Goal: Transaction & Acquisition: Obtain resource

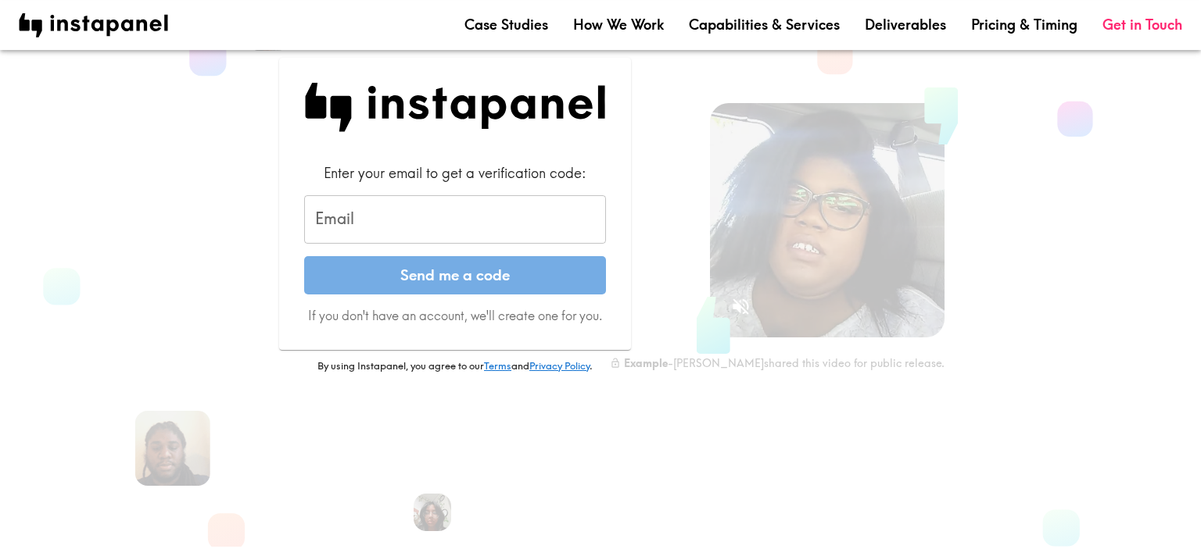
scroll to position [82, 0]
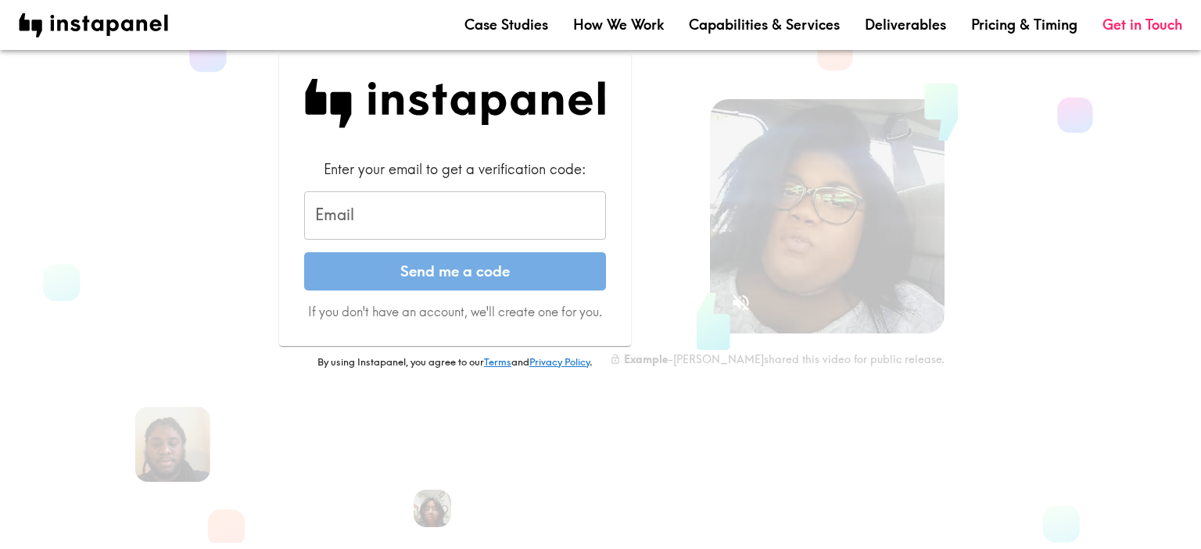
click at [436, 224] on input "Email" at bounding box center [455, 215] width 302 height 48
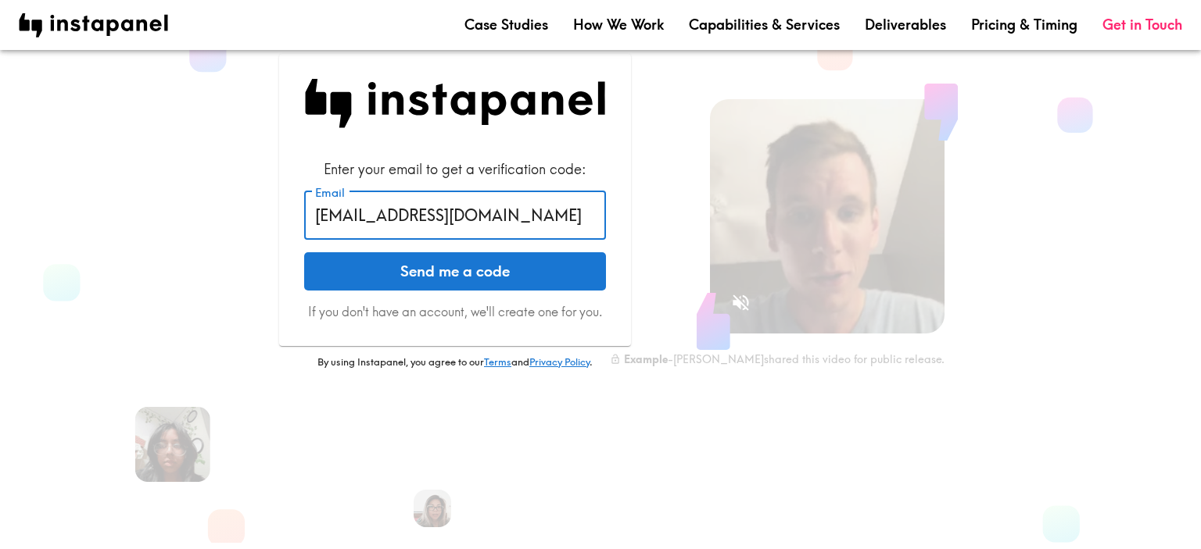
type input "[EMAIL_ADDRESS][DOMAIN_NAME]"
click at [426, 264] on button "Send me a code" at bounding box center [455, 271] width 302 height 39
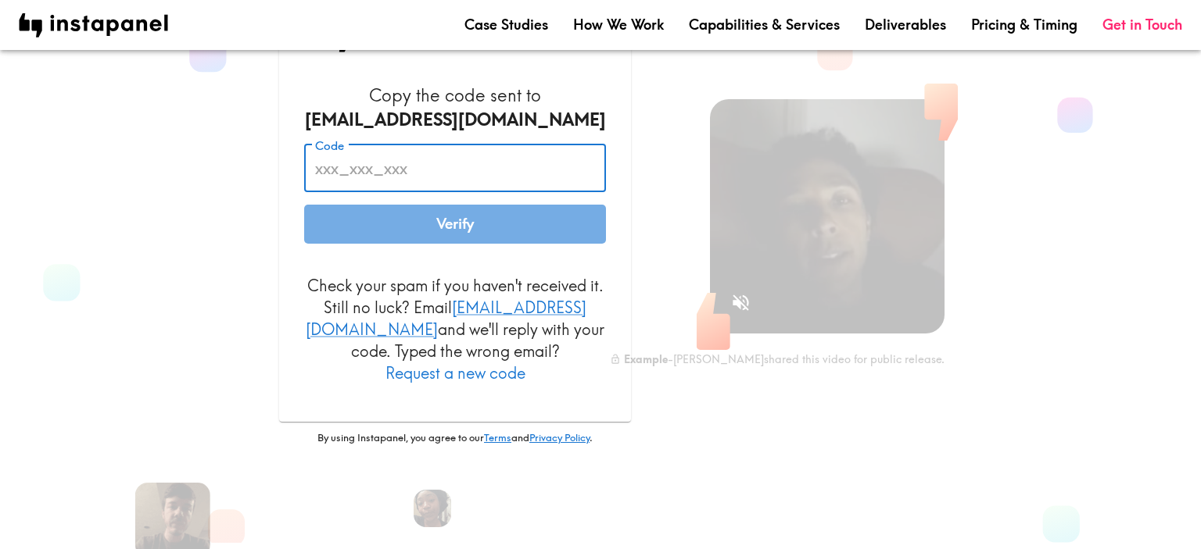
click at [422, 179] on input "Code" at bounding box center [455, 169] width 302 height 48
paste input "ULt_gY2_d6a"
type input "ULt_gY2_d6a"
click at [461, 238] on button "Verify" at bounding box center [455, 224] width 302 height 39
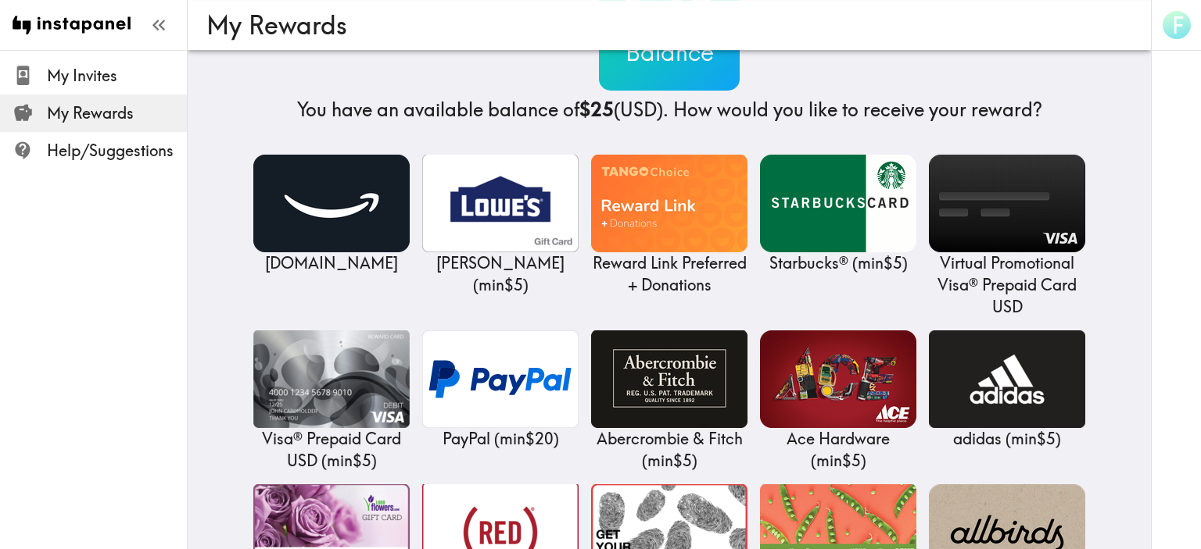
scroll to position [165, 0]
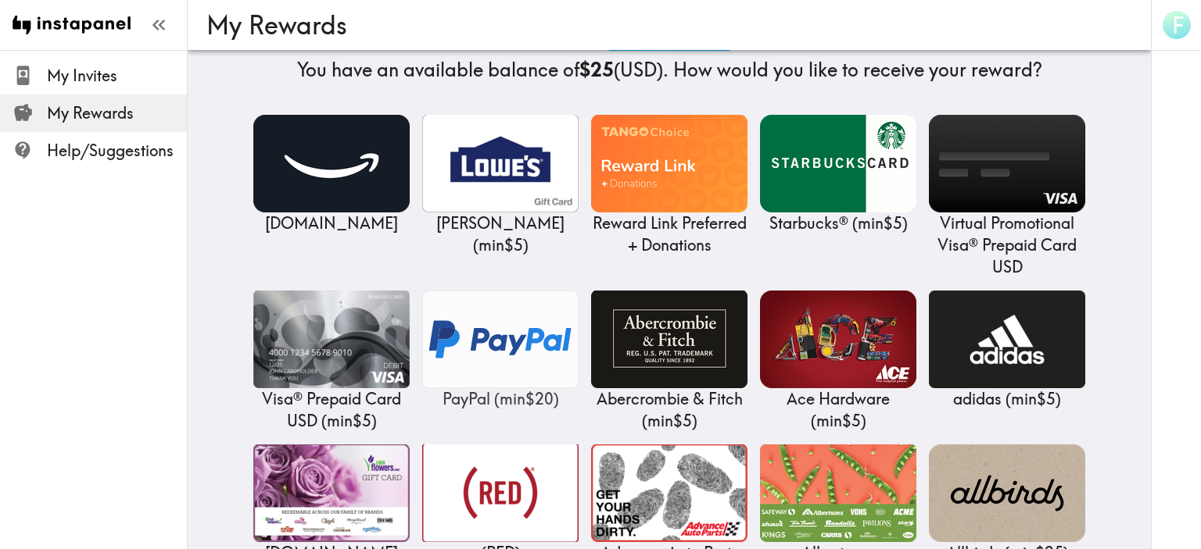
click at [522, 327] on img at bounding box center [500, 340] width 156 height 98
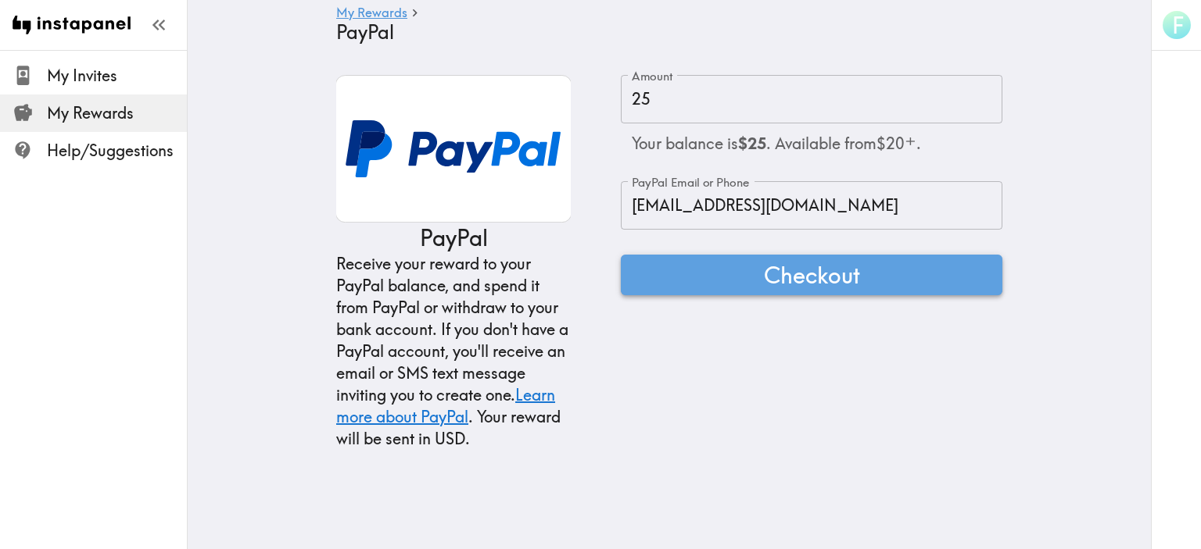
click at [780, 277] on span "Checkout" at bounding box center [812, 274] width 96 height 31
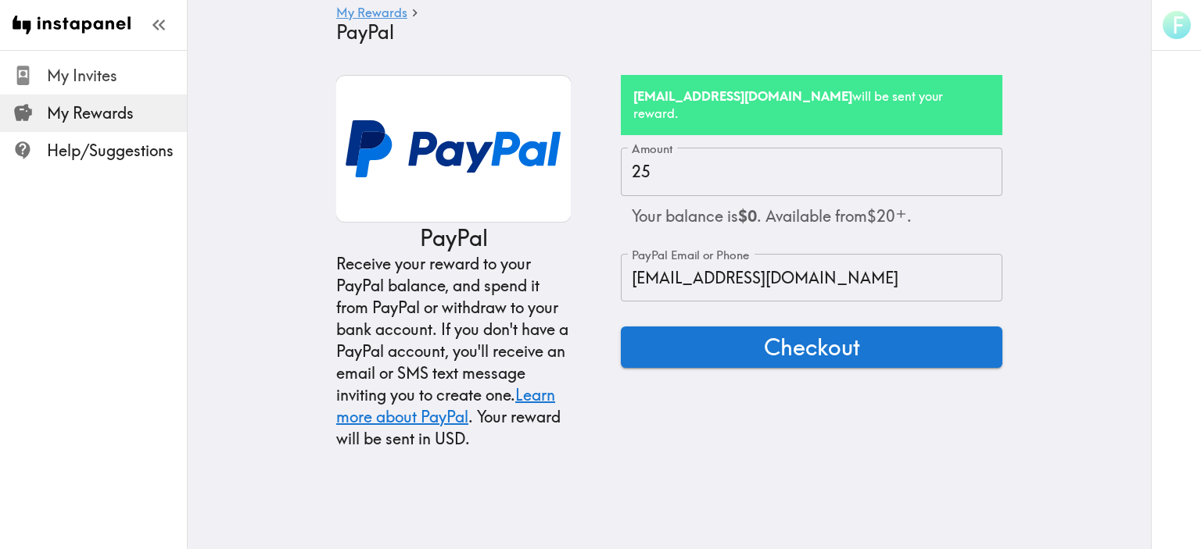
click at [50, 73] on span "My Invites" at bounding box center [117, 76] width 140 height 22
